Goal: Communication & Community: Answer question/provide support

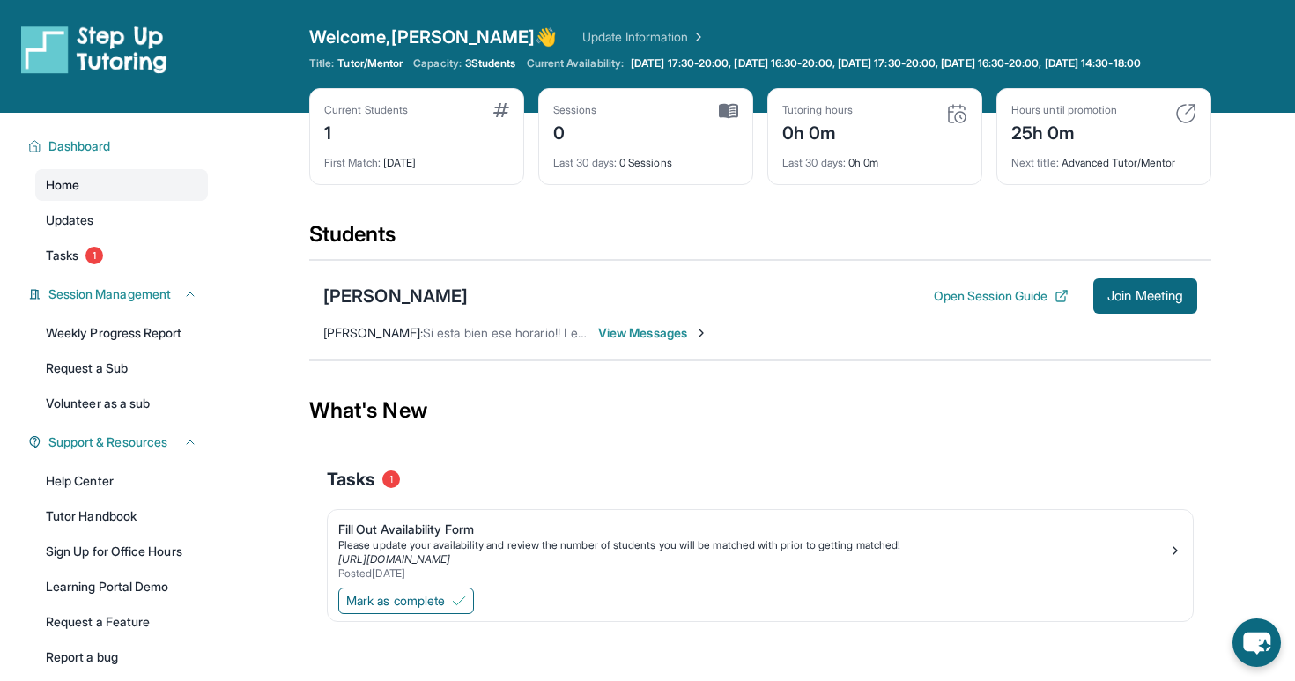
click at [89, 199] on link "Home" at bounding box center [121, 185] width 173 height 32
click at [650, 342] on span "View Messages" at bounding box center [653, 333] width 110 height 18
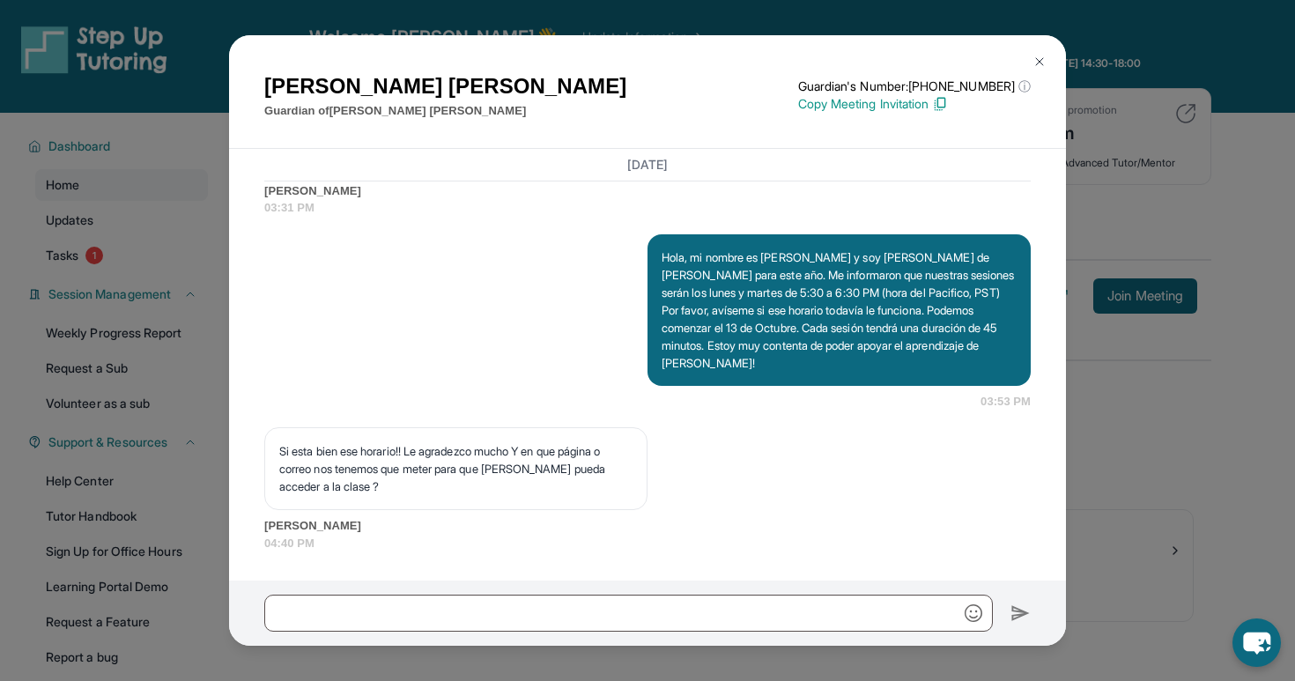
scroll to position [1412, 0]
click at [895, 105] on p "Copy Meeting Invitation" at bounding box center [914, 104] width 233 height 18
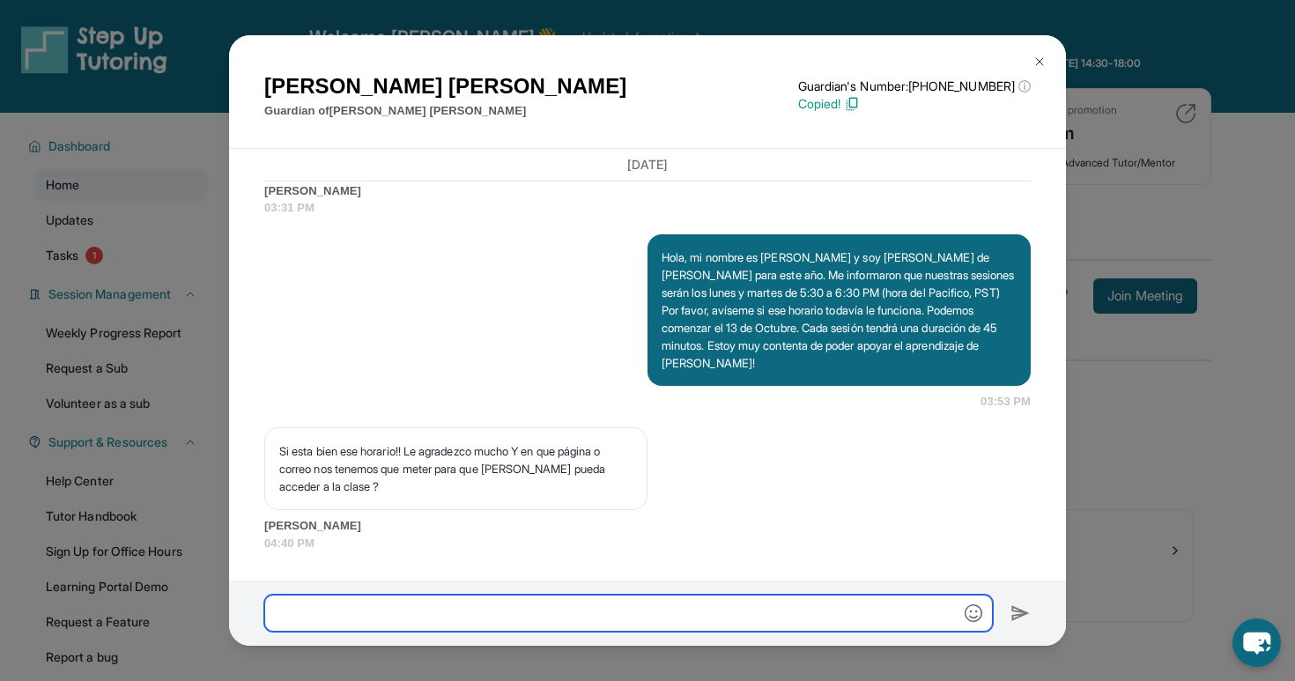
click at [445, 612] on input "text" at bounding box center [628, 613] width 729 height 37
paste input "**********"
type input "**********"
drag, startPoint x: 716, startPoint y: 619, endPoint x: 77, endPoint y: 604, distance: 639.9
click at [77, 604] on div "[PERSON_NAME] Guardian of [PERSON_NAME] Guardian's Number: [PHONE_NUMBER] ⓘ Thi…" at bounding box center [647, 340] width 1295 height 681
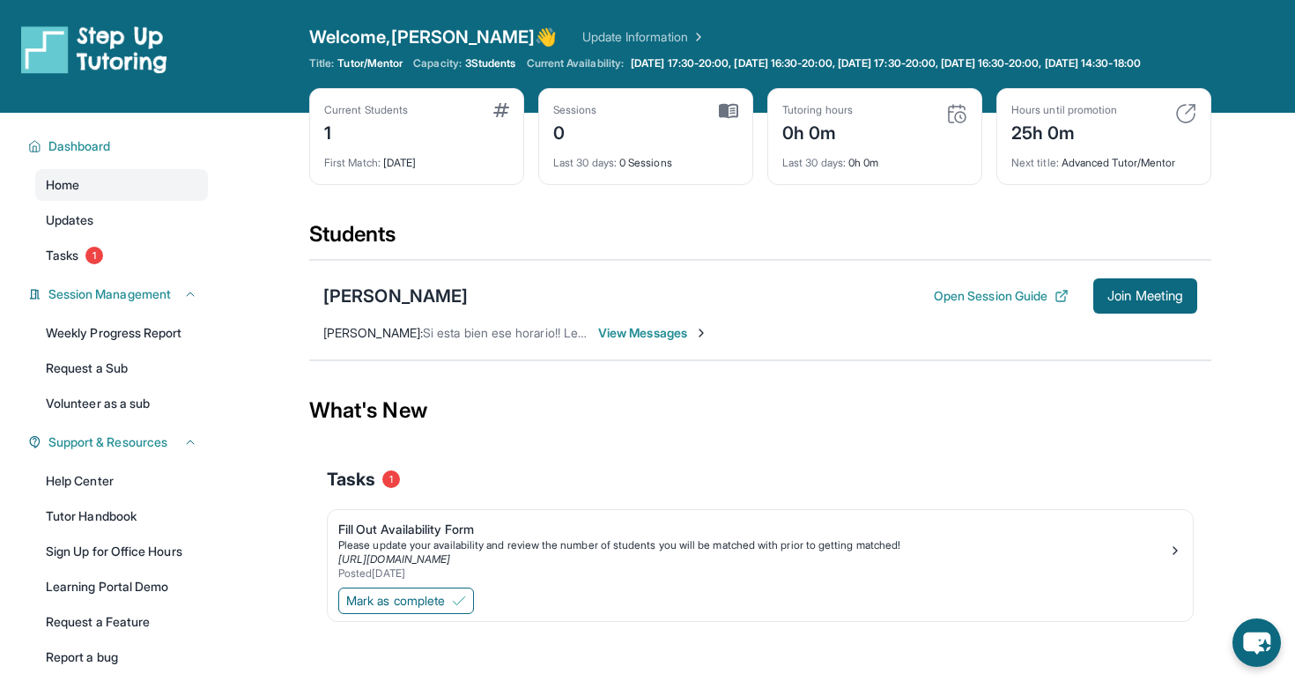
click at [651, 342] on span "View Messages" at bounding box center [653, 333] width 110 height 18
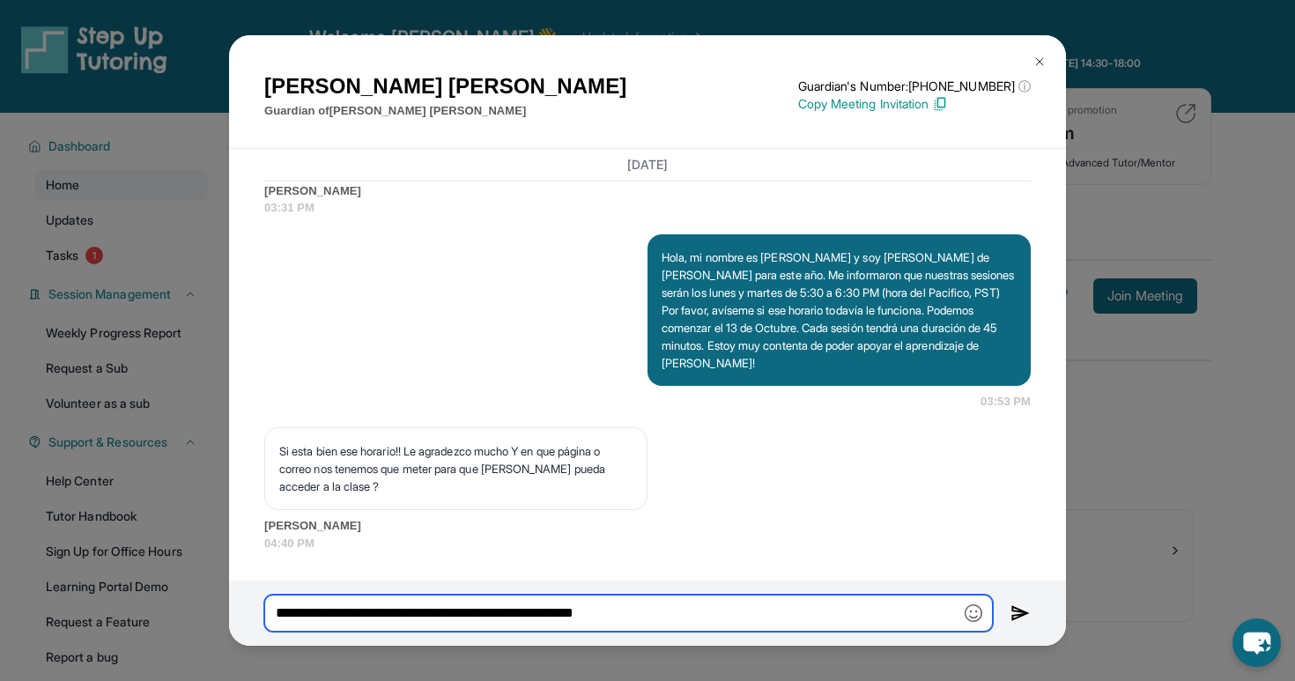
click at [699, 618] on input "**********" at bounding box center [628, 613] width 729 height 37
drag, startPoint x: 699, startPoint y: 618, endPoint x: 147, endPoint y: 604, distance: 551.8
click at [147, 604] on div "[PERSON_NAME] Guardian of [PERSON_NAME] Guardian's Number: [PHONE_NUMBER] ⓘ Thi…" at bounding box center [647, 340] width 1295 height 681
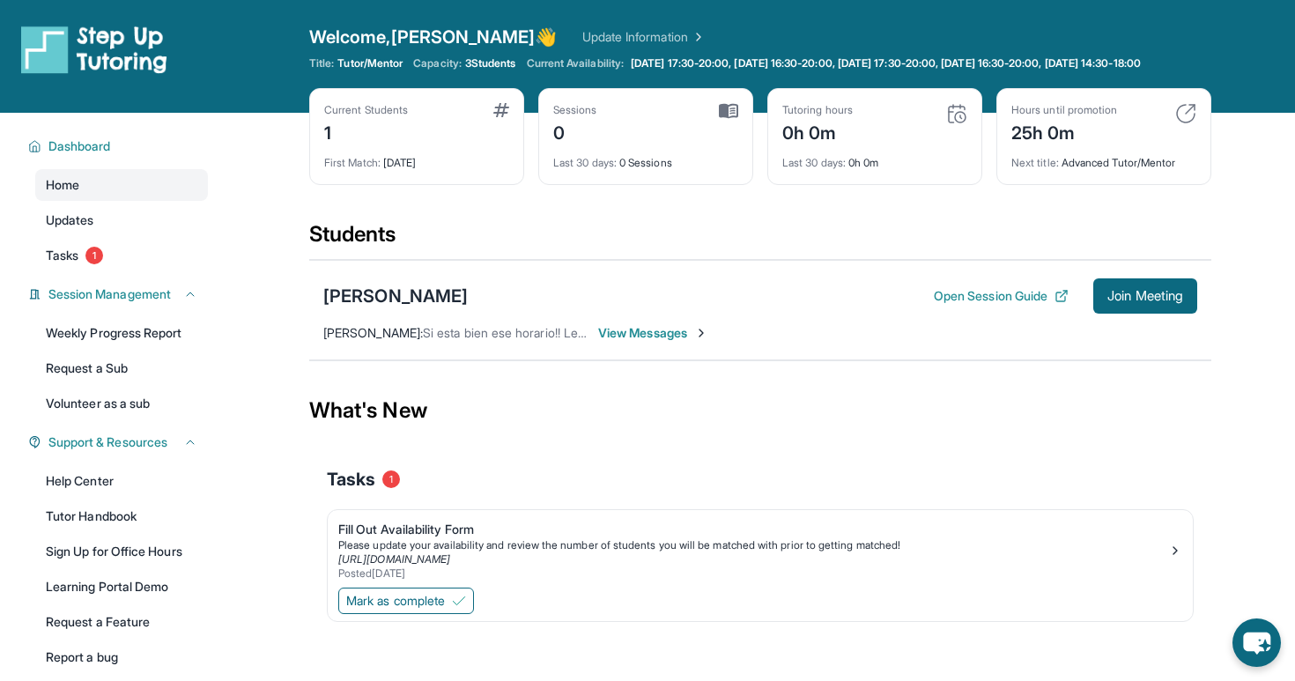
click at [636, 342] on span "View Messages" at bounding box center [653, 333] width 110 height 18
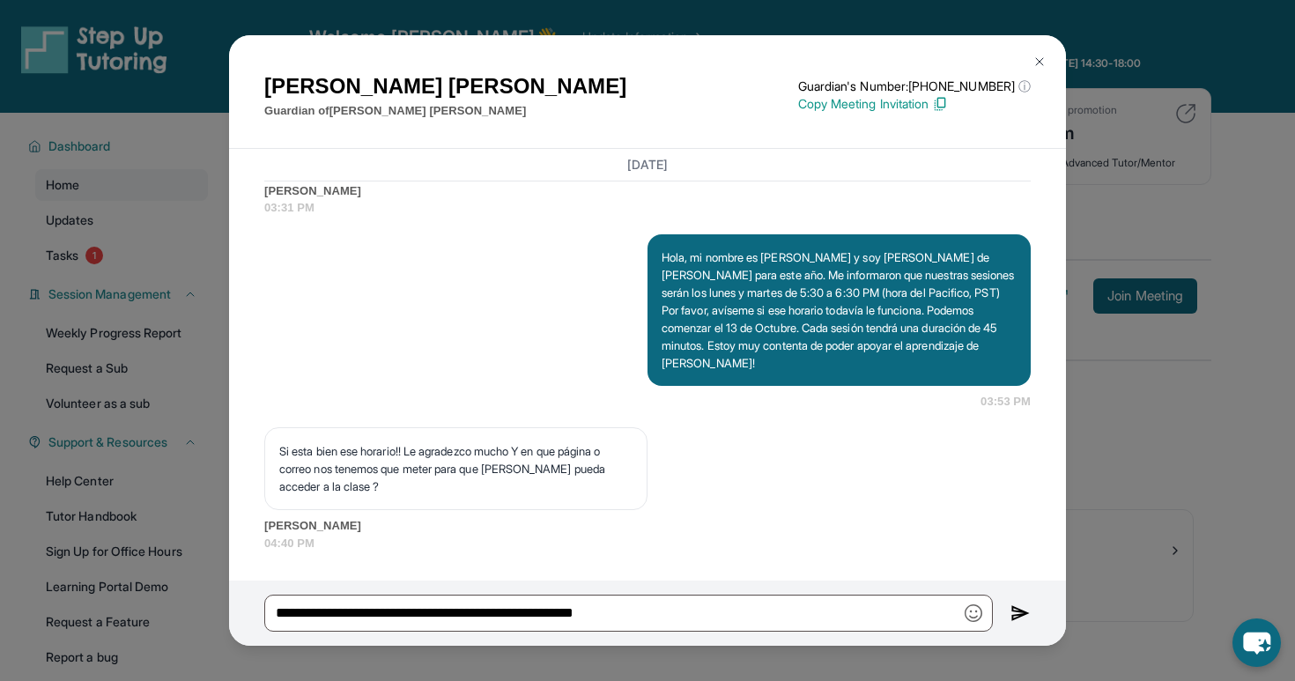
scroll to position [68, 0]
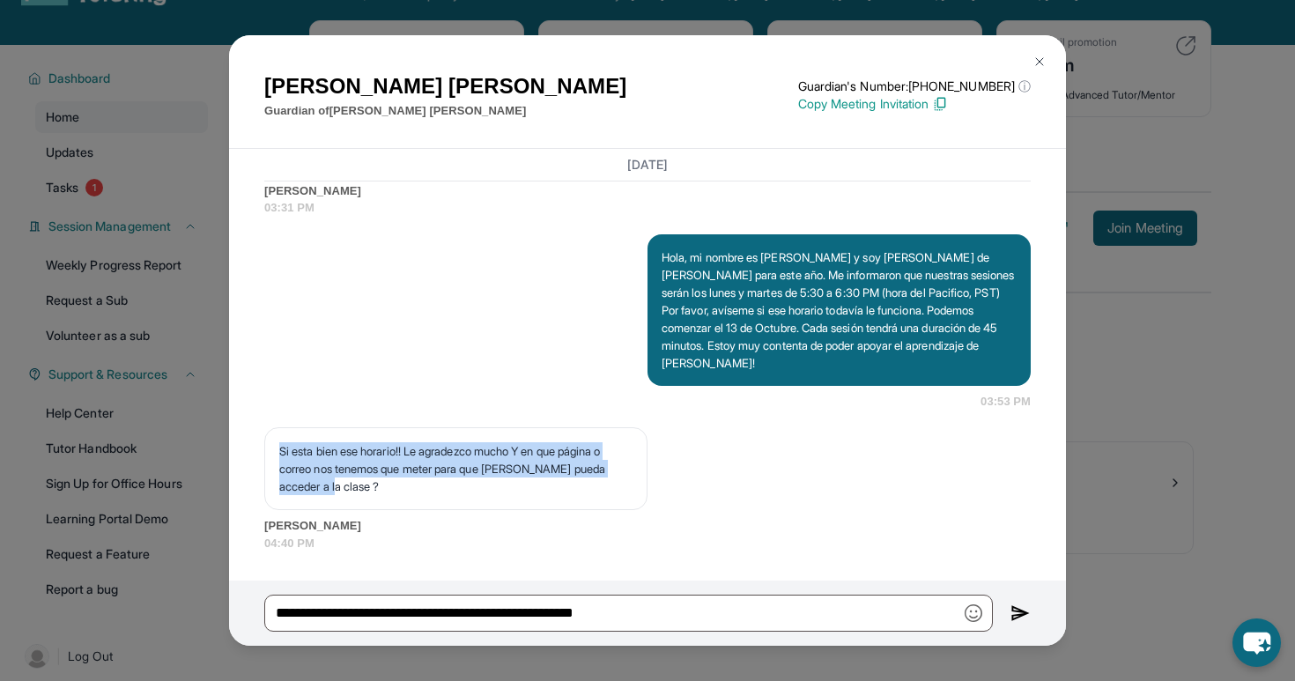
drag, startPoint x: 398, startPoint y: 484, endPoint x: 270, endPoint y: 449, distance: 133.4
click at [270, 449] on div "Si esta bien ese horario!! Le agradezco mucho Y en que página o correo nos tene…" at bounding box center [455, 468] width 383 height 83
copy p "Si esta bien ese horario!! Le agradezco mucho Y en que página o correo nos tene…"
